Goal: Task Accomplishment & Management: Manage account settings

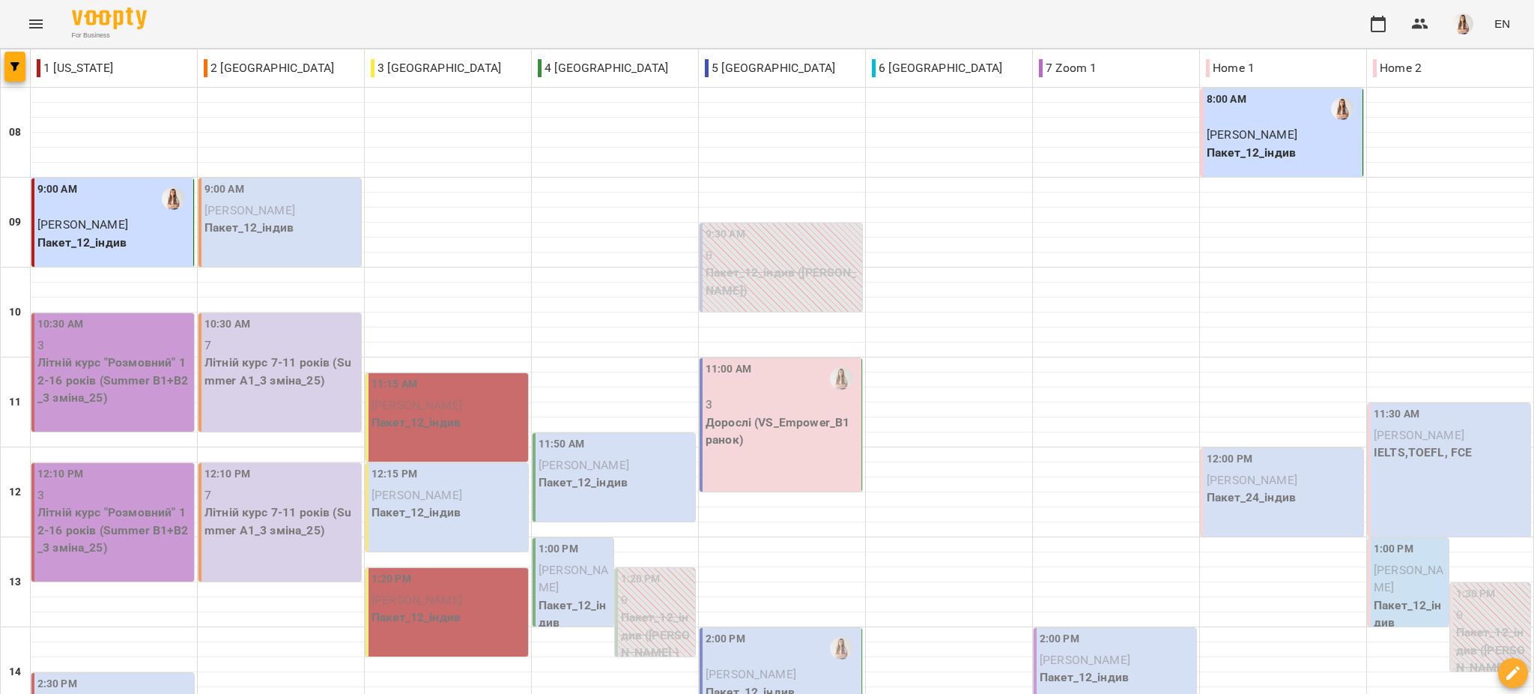
click at [22, 48] on header "For Business EN" at bounding box center [767, 24] width 1534 height 49
click at [15, 66] on icon "button" at bounding box center [14, 66] width 9 height 9
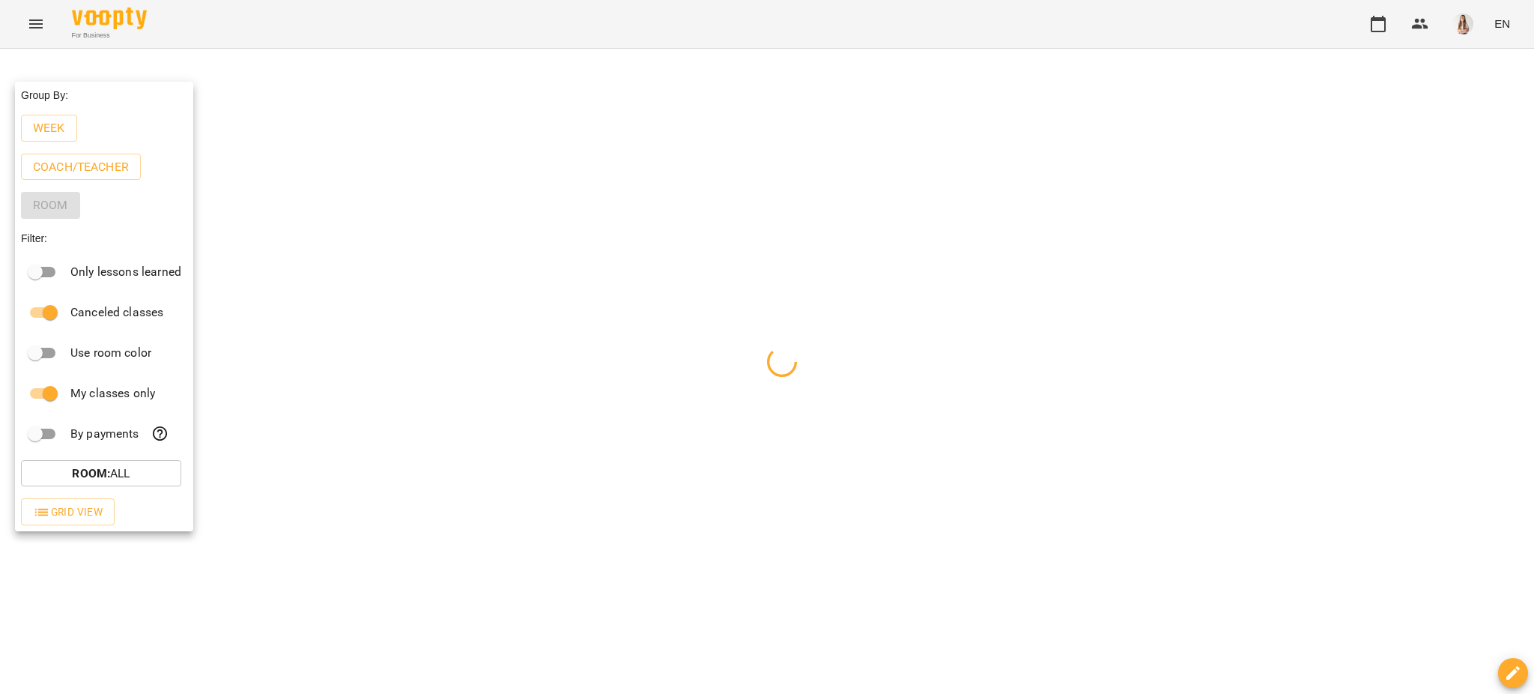
click at [54, 128] on p "Week" at bounding box center [49, 128] width 32 height 18
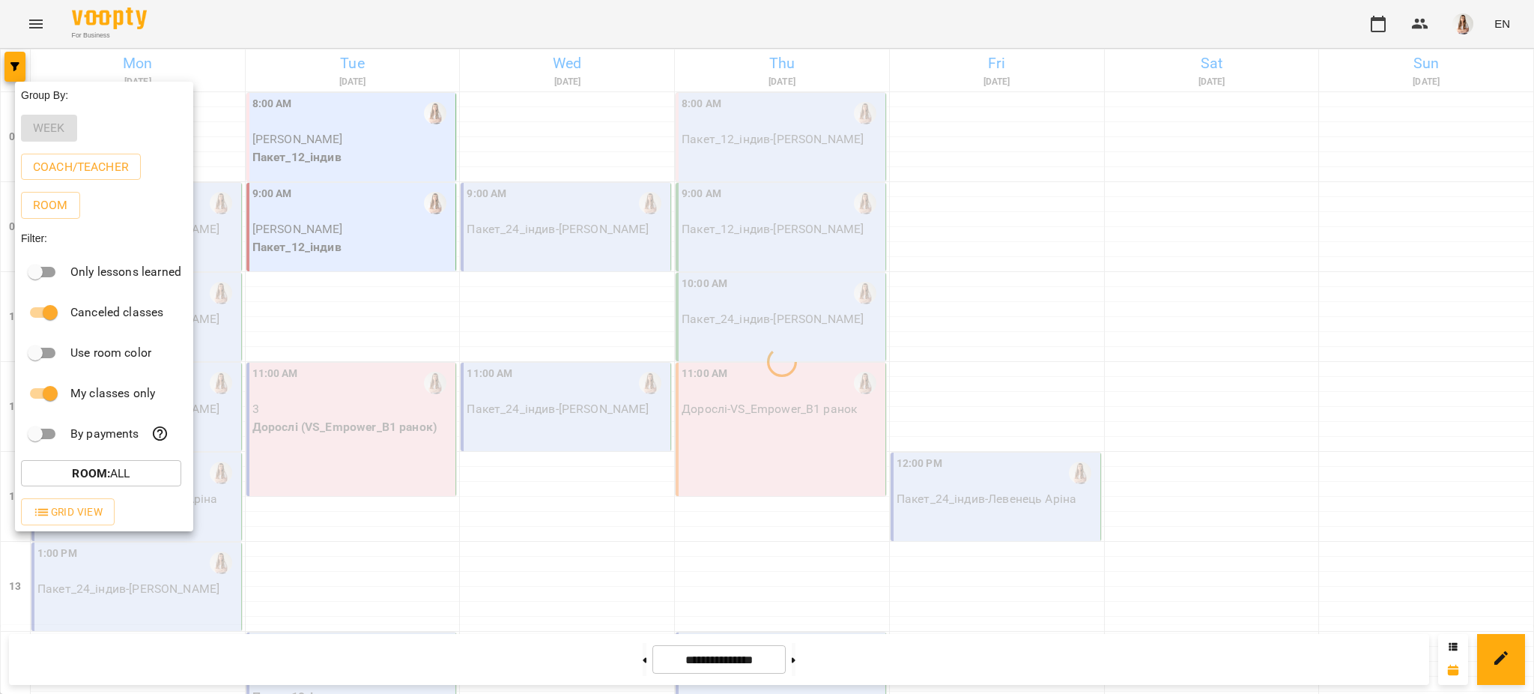
click at [314, 18] on div at bounding box center [767, 347] width 1534 height 694
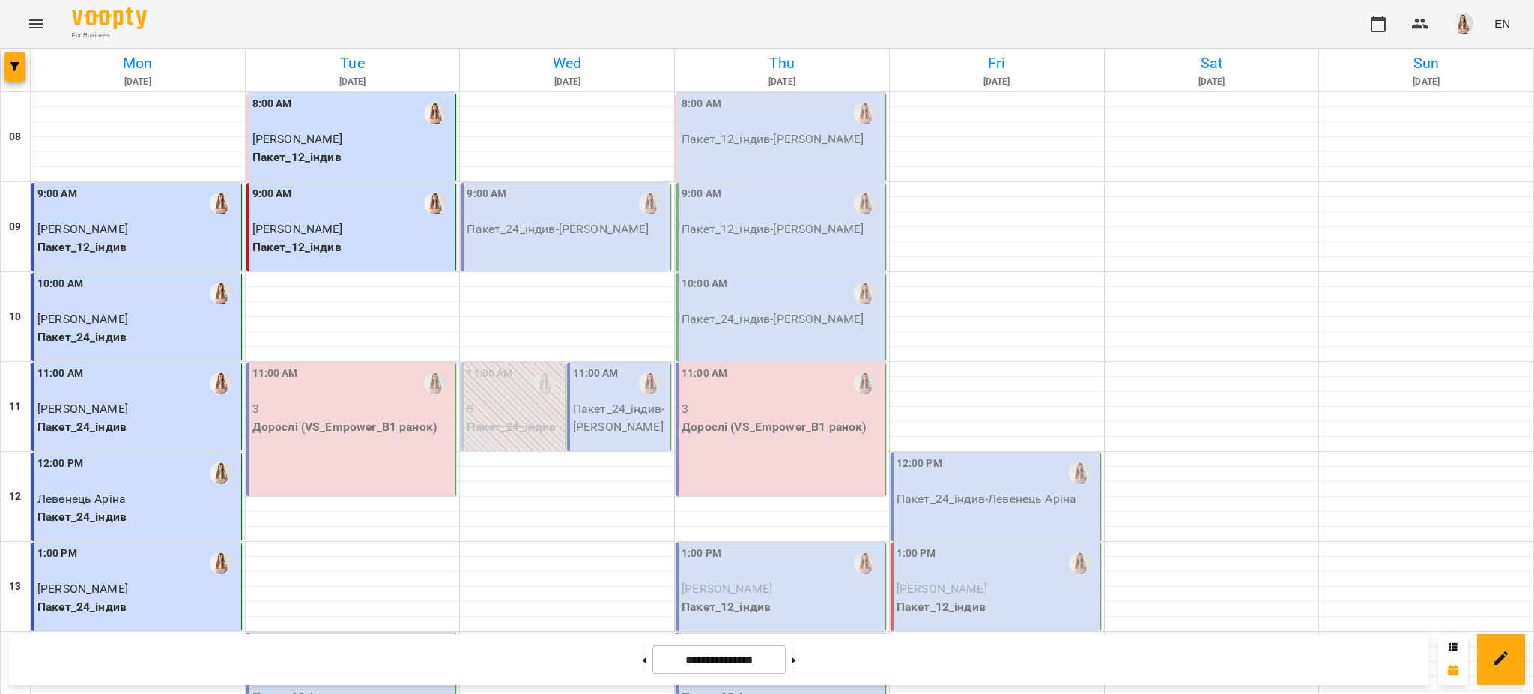
scroll to position [100, 0]
click at [378, 363] on div "11:00 AM 3 Дорослі (VS_Empower_B1 ранок)" at bounding box center [352, 429] width 211 height 133
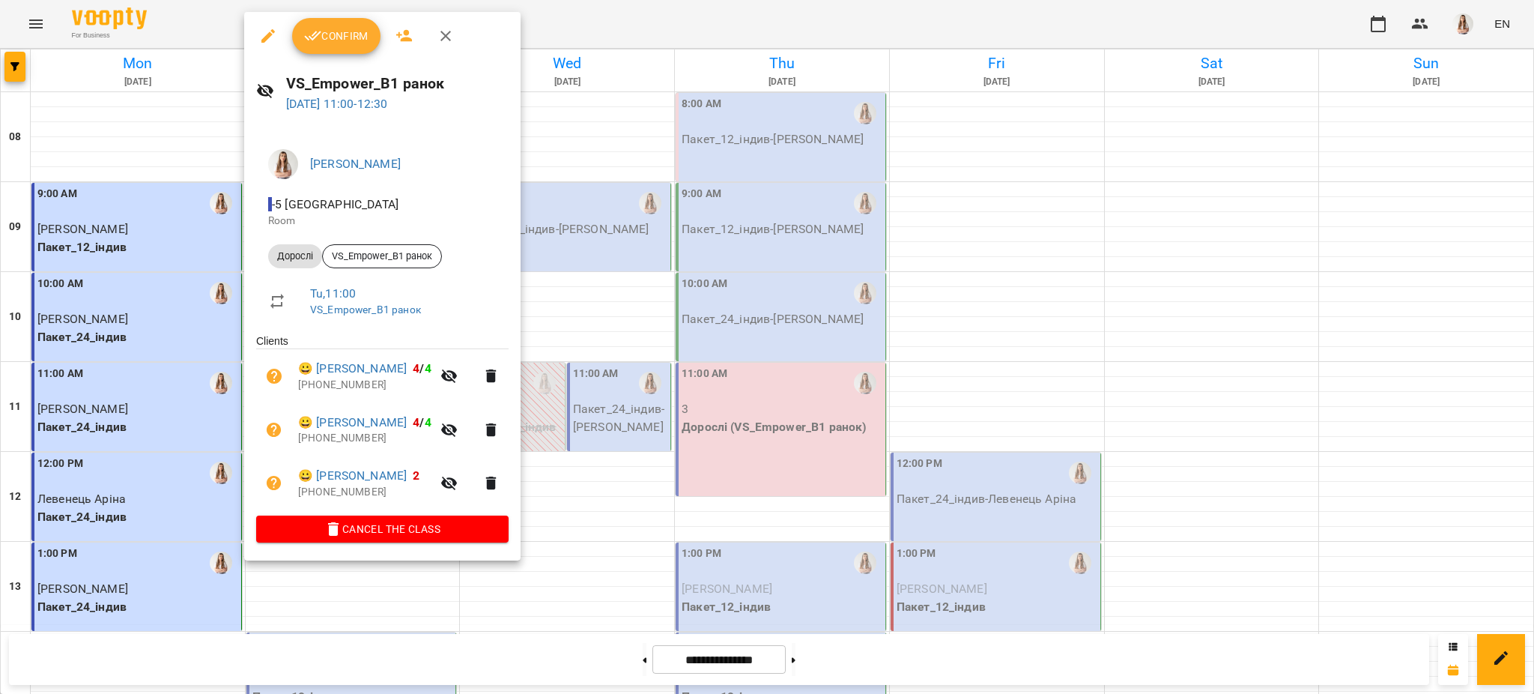
click at [343, 31] on span "Confirm" at bounding box center [336, 36] width 64 height 18
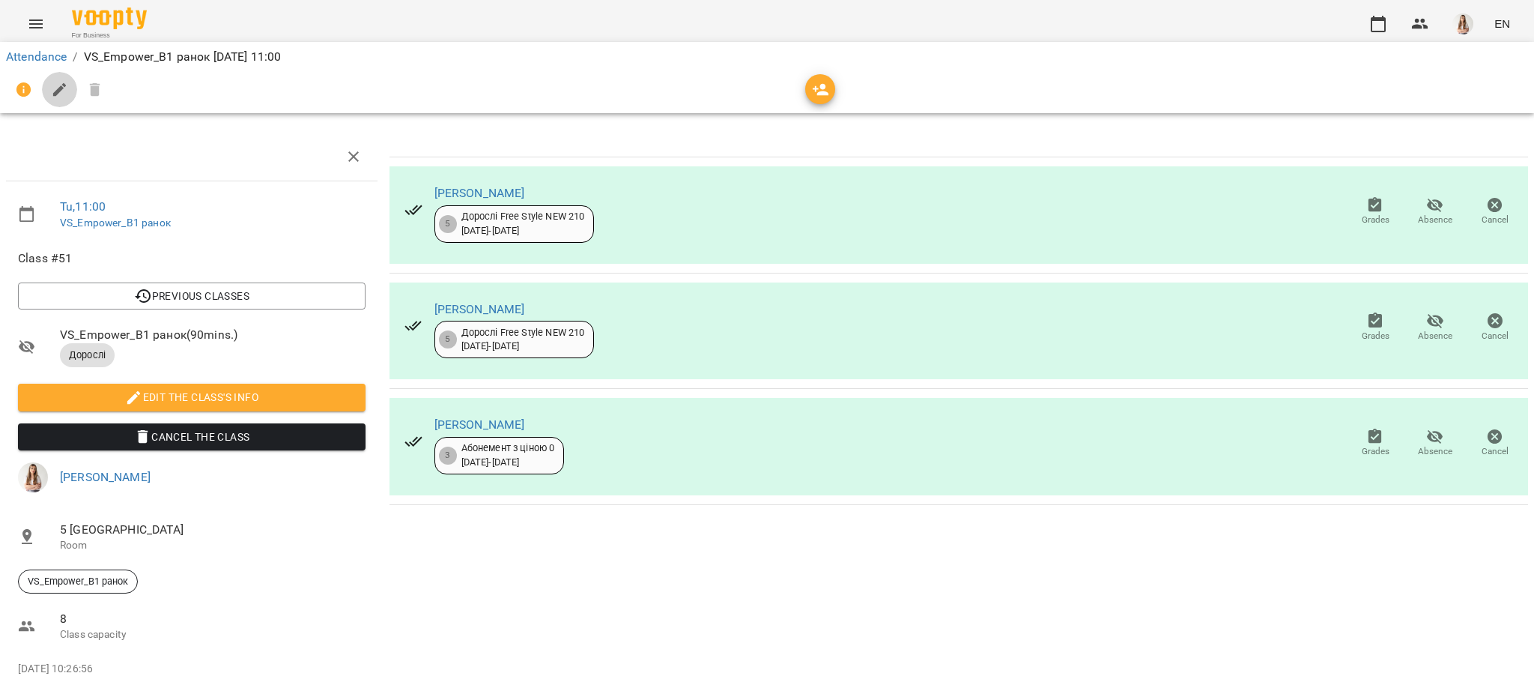
click at [64, 101] on button "button" at bounding box center [60, 90] width 36 height 36
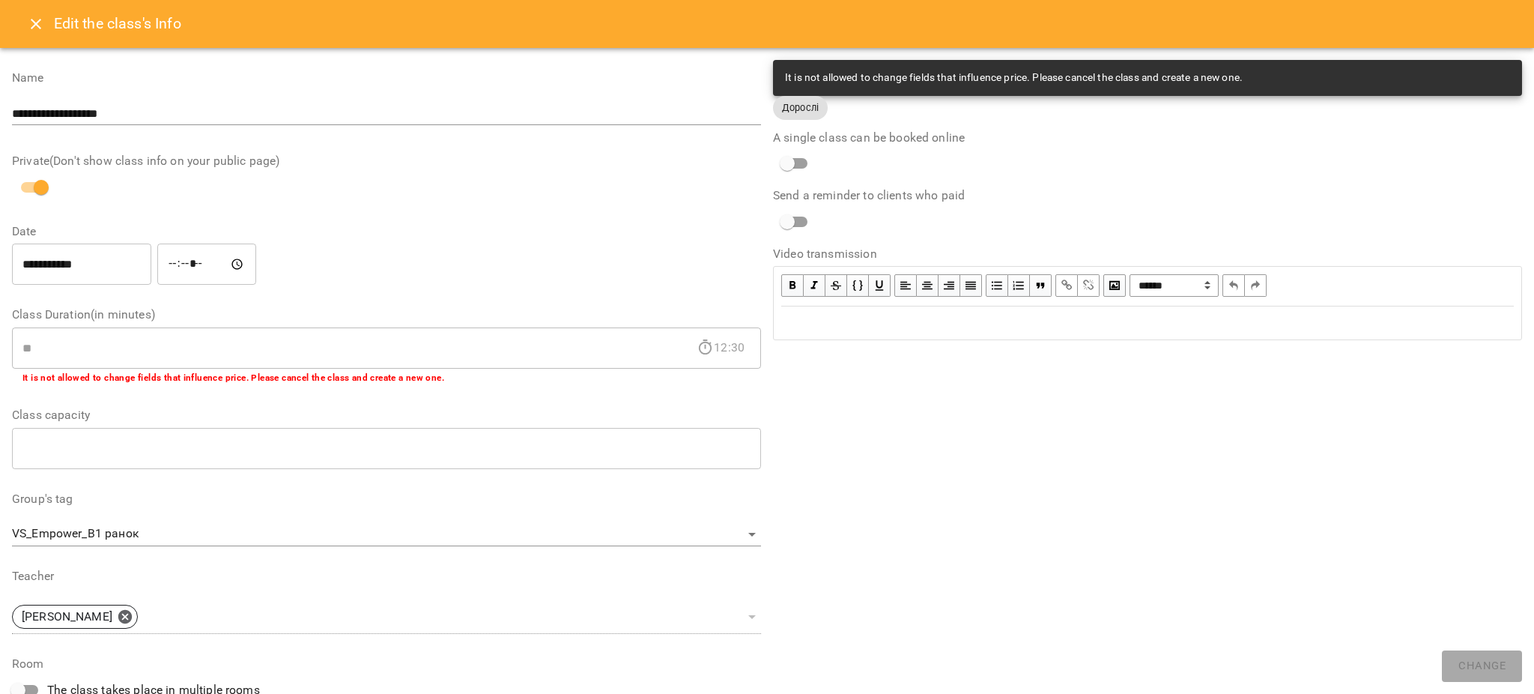
click at [802, 317] on div "Edit text" at bounding box center [1147, 323] width 733 height 18
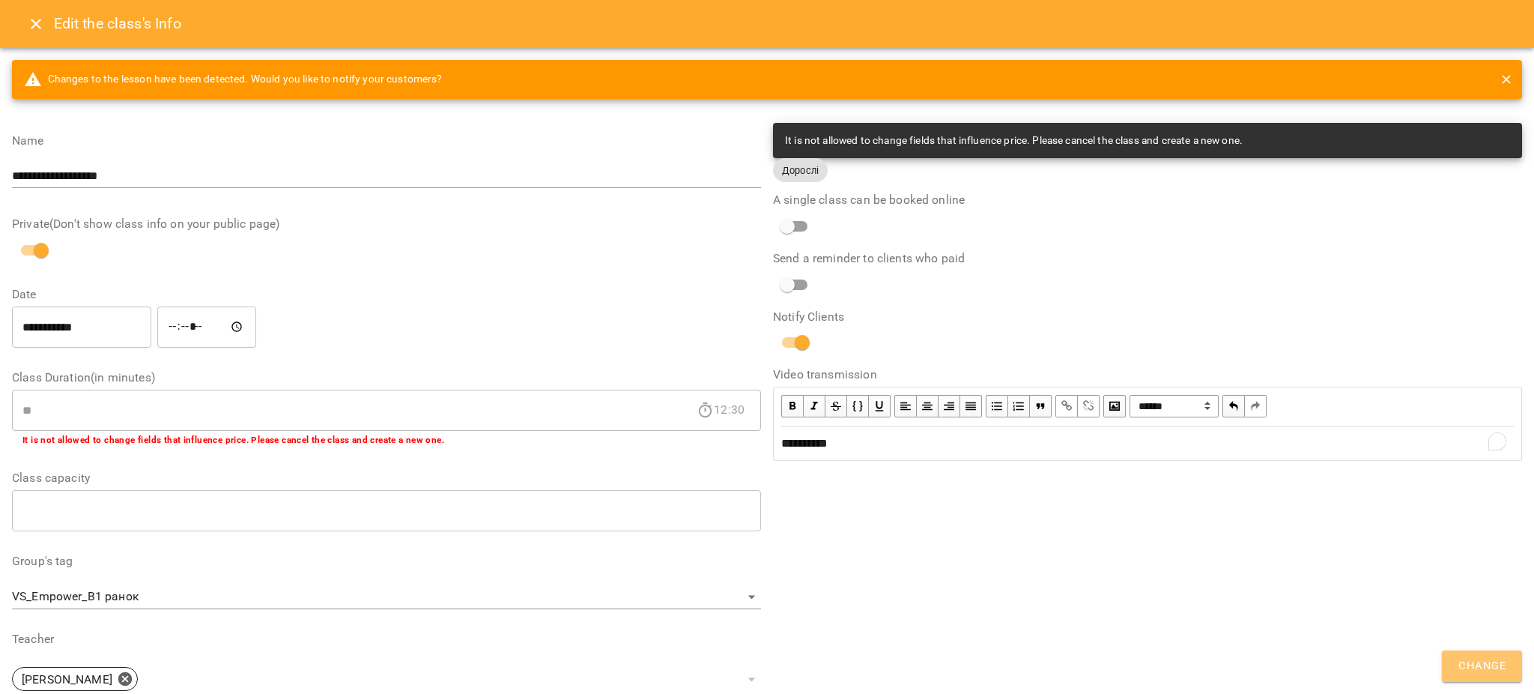
click at [1483, 659] on span "Change" at bounding box center [1482, 665] width 47 height 19
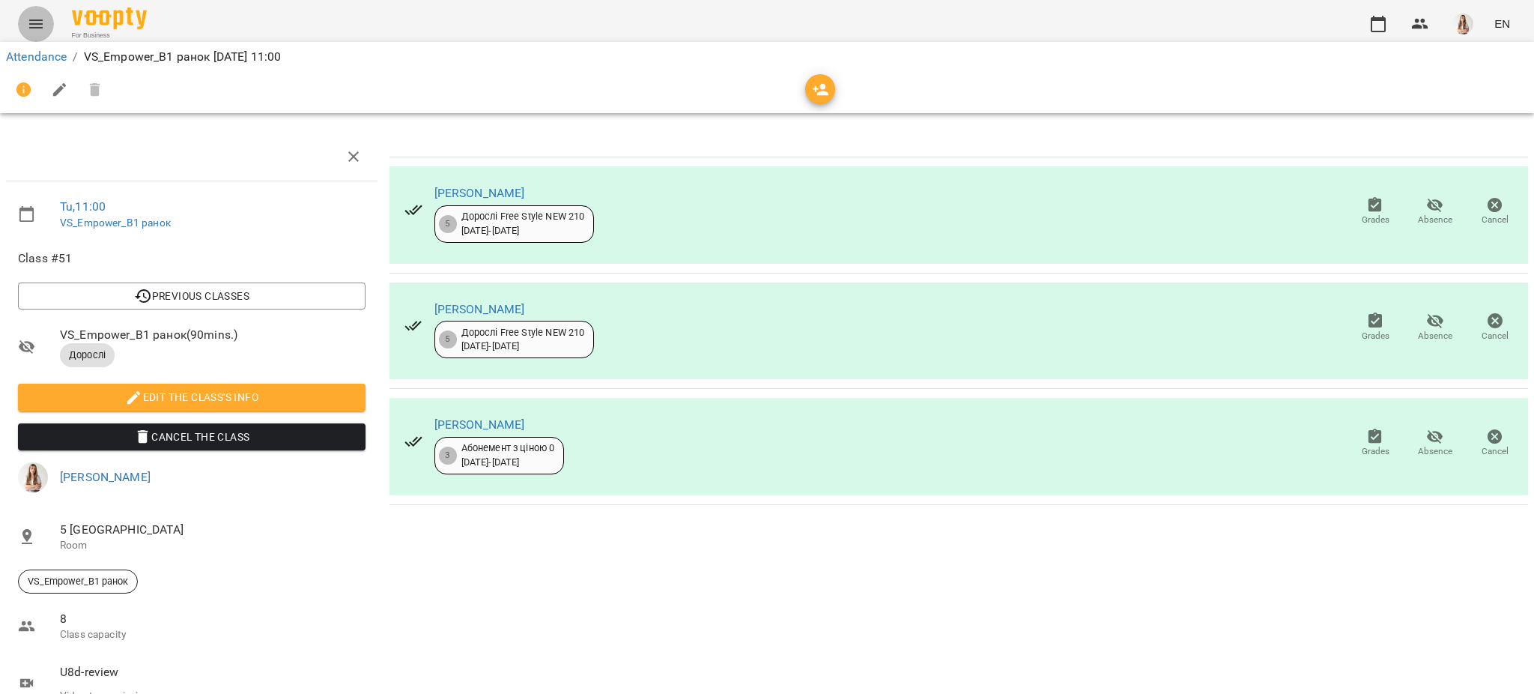
click at [31, 25] on icon "Menu" at bounding box center [36, 24] width 18 height 18
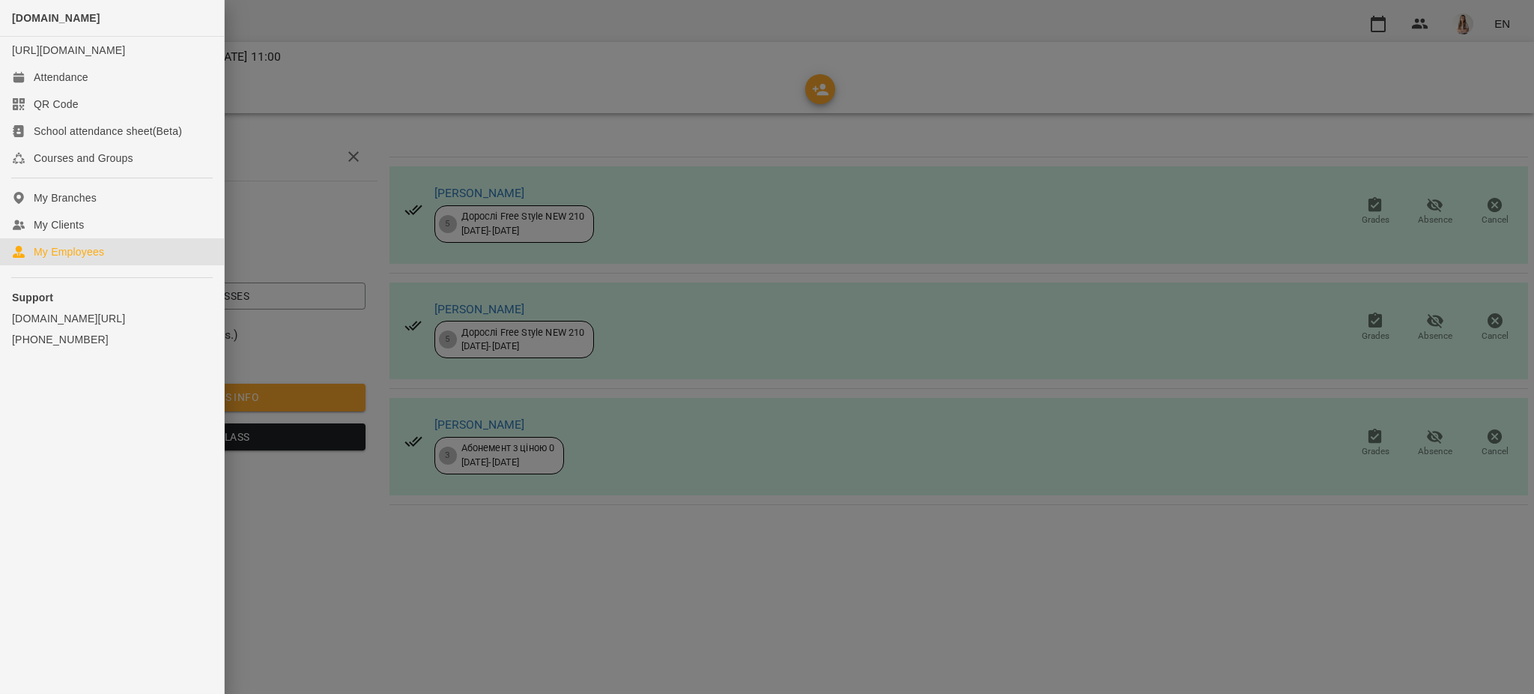
click at [148, 263] on link "My Employees" at bounding box center [112, 251] width 224 height 27
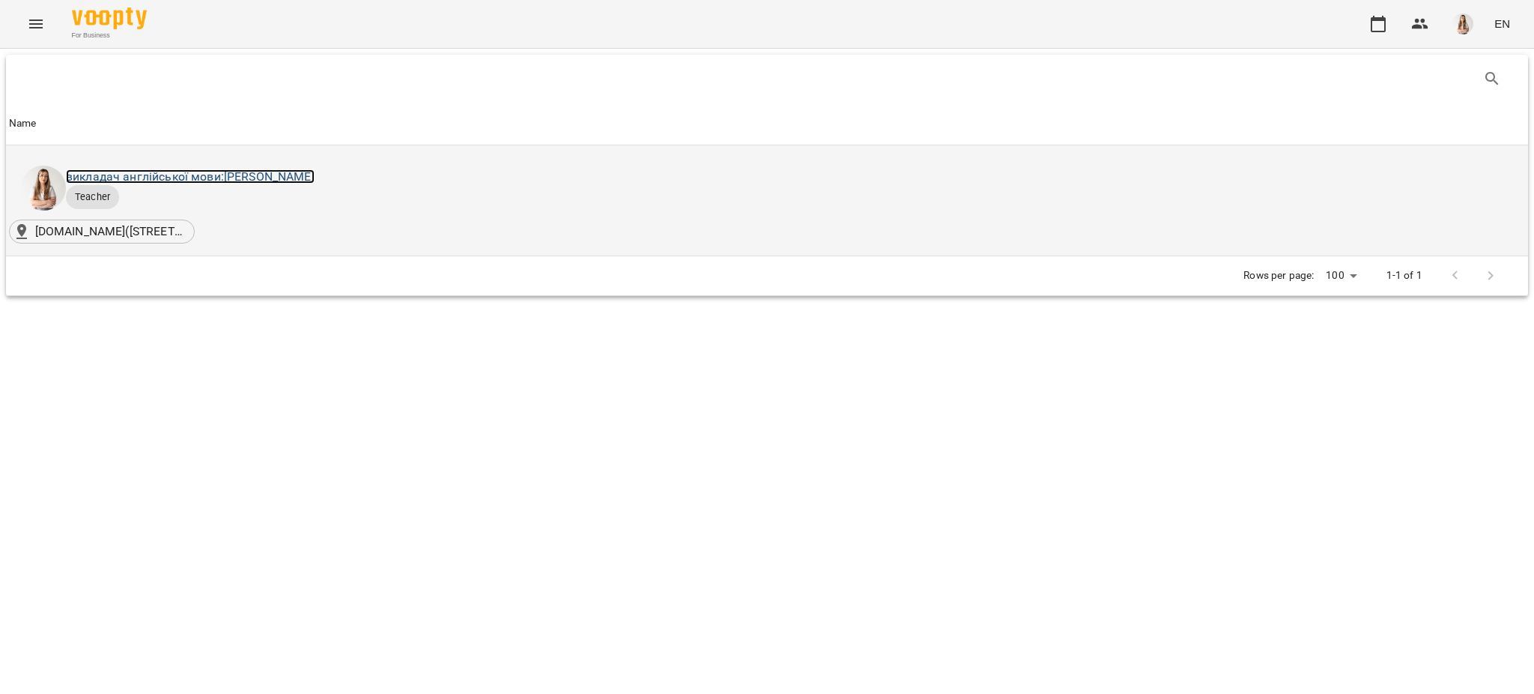
click at [305, 177] on link "викладач англійської мови: [PERSON_NAME]" at bounding box center [190, 176] width 249 height 14
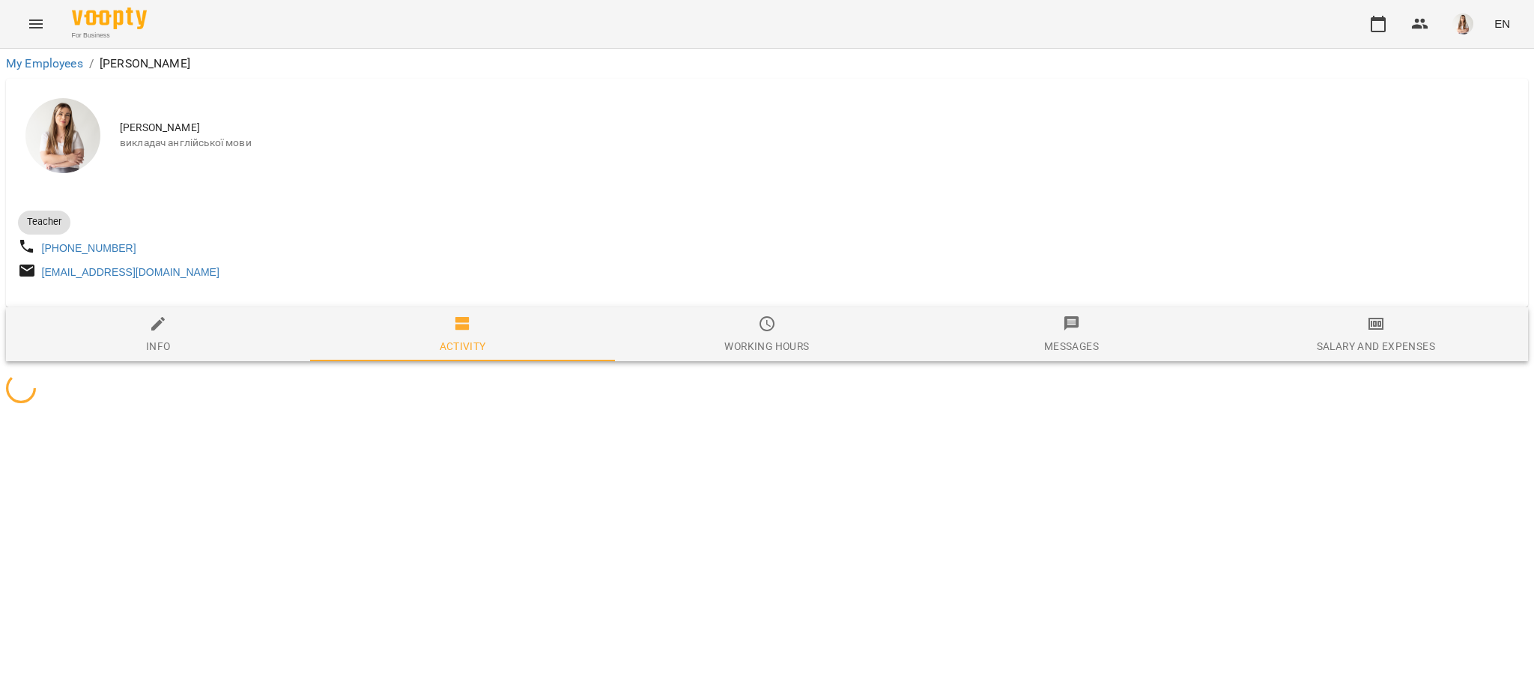
click at [1398, 339] on span "Salary and Expenses" at bounding box center [1376, 335] width 286 height 40
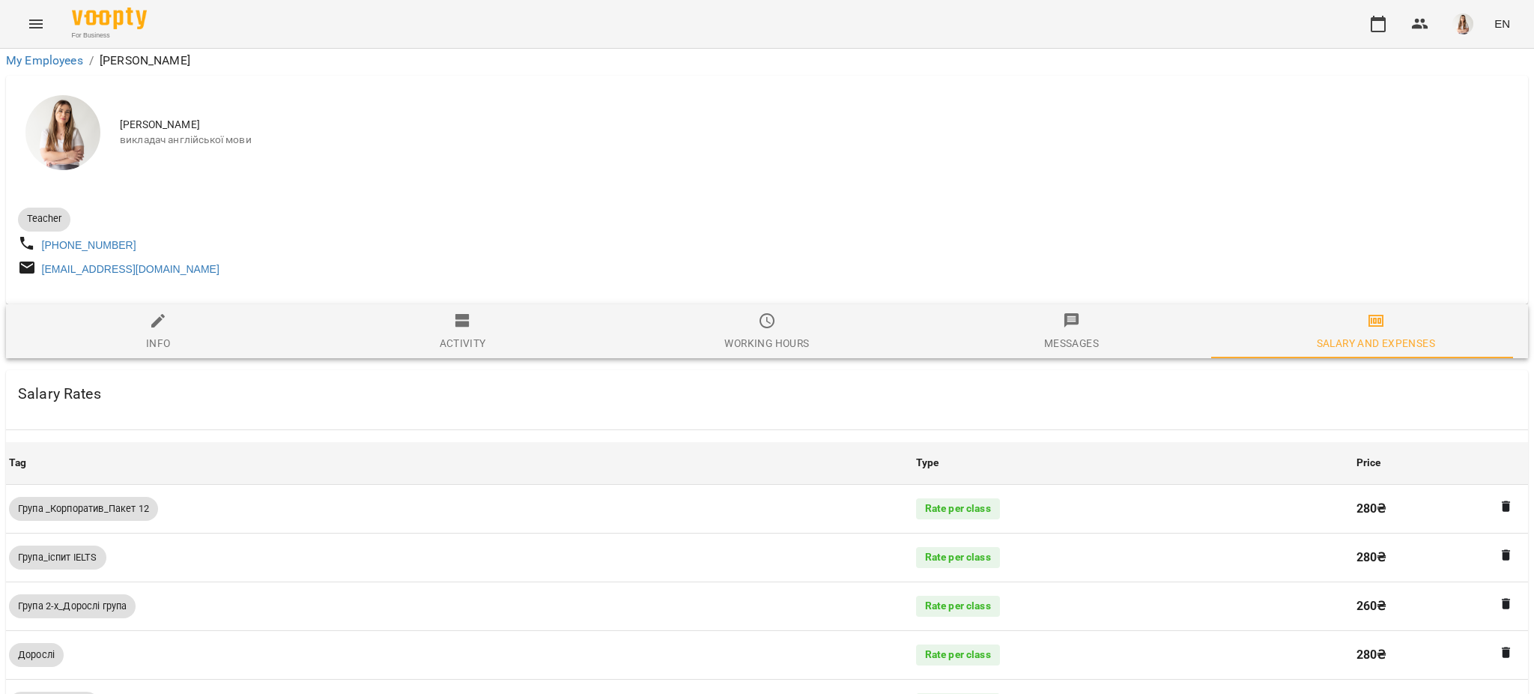
scroll to position [1076, 0]
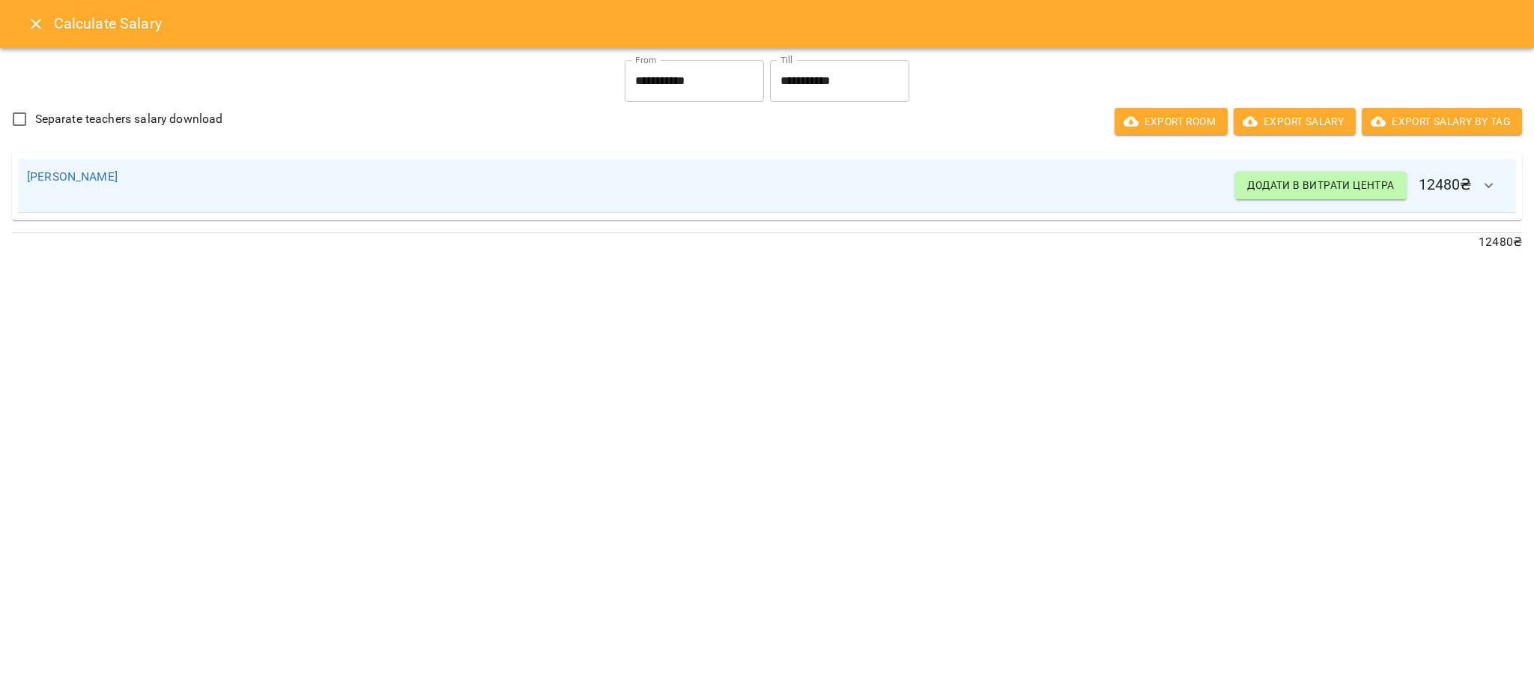
click at [18, 25] on button "Close" at bounding box center [36, 24] width 36 height 36
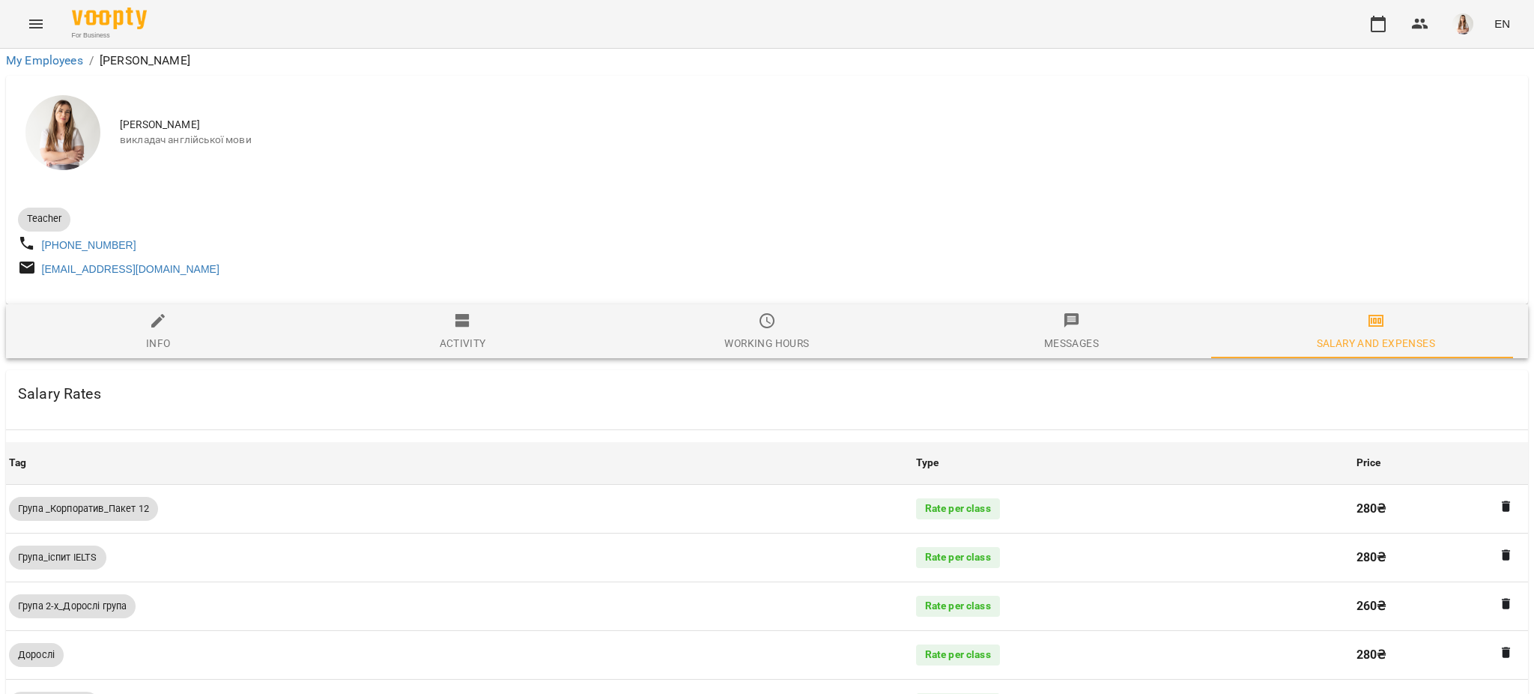
click at [19, 25] on button "Menu" at bounding box center [36, 24] width 36 height 36
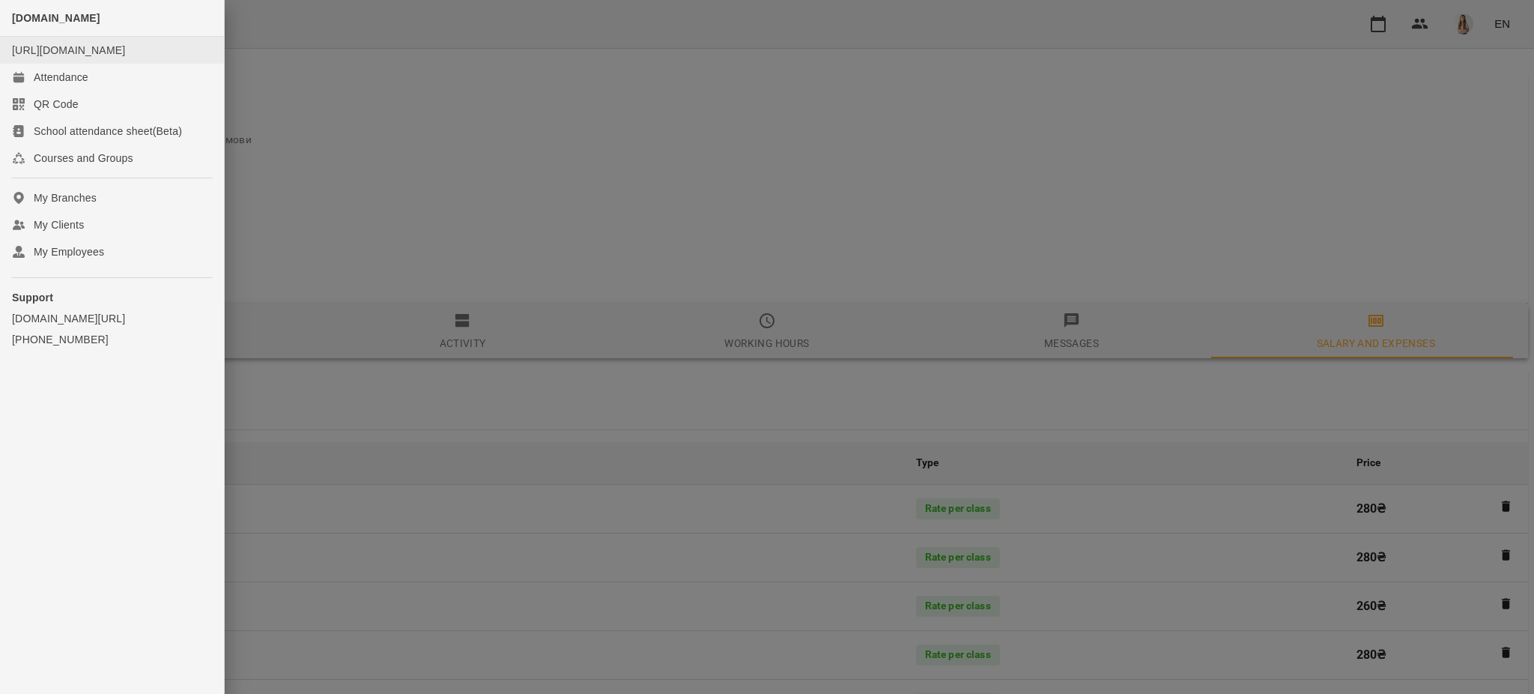
click at [43, 64] on li "[URL][DOMAIN_NAME]" at bounding box center [112, 50] width 224 height 27
click at [53, 85] on div "Attendance" at bounding box center [61, 77] width 55 height 15
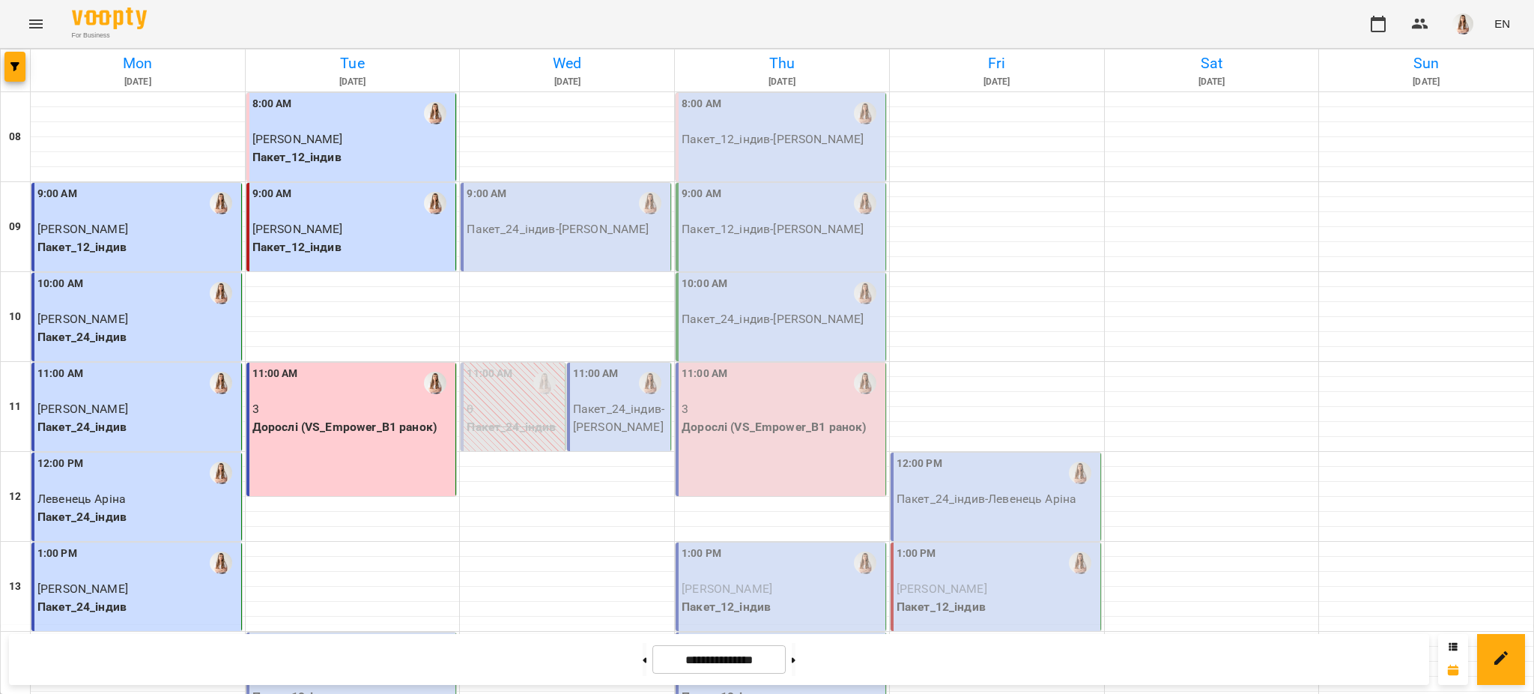
scroll to position [199, 0]
